Goal: Find specific page/section: Find specific page/section

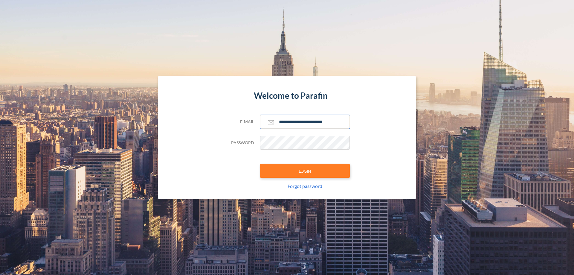
type input "**********"
click at [305, 171] on button "LOGIN" at bounding box center [305, 171] width 90 height 14
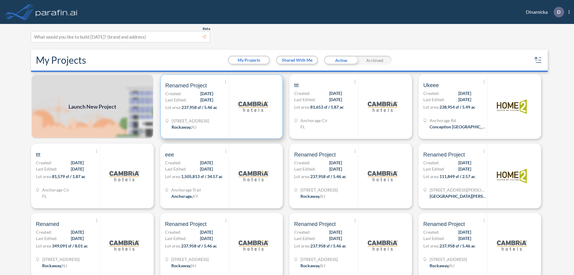
scroll to position [1, 0]
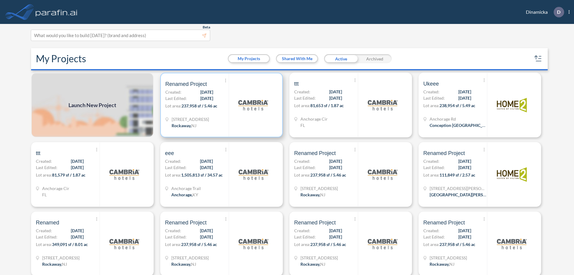
click at [220, 105] on p "Lot area: 237,958 sf / 5.46 ac" at bounding box center [196, 106] width 63 height 9
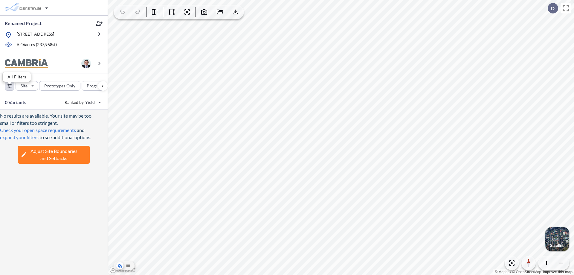
click at [10, 90] on div "button" at bounding box center [9, 85] width 9 height 9
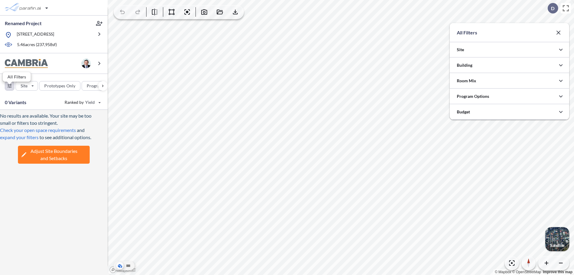
scroll to position [298795, 298675]
click at [561, 65] on icon "button" at bounding box center [560, 65] width 7 height 7
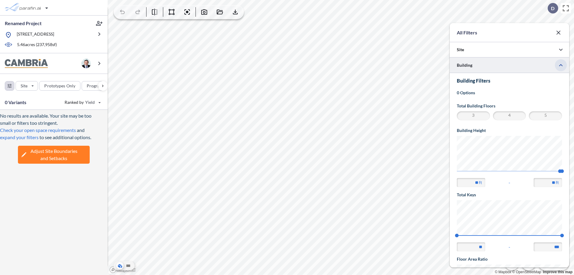
scroll to position [104, 0]
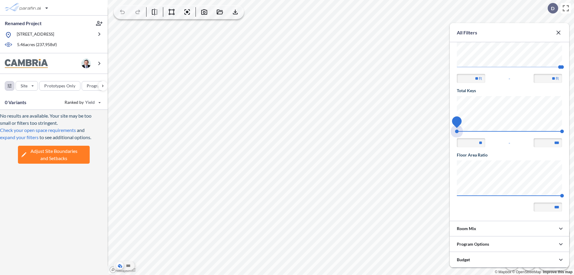
drag, startPoint x: 457, startPoint y: 131, endPoint x: 562, endPoint y: 131, distance: 105.2
click at [562, 131] on span "74 140" at bounding box center [509, 133] width 105 height 4
type input "***"
